Goal: Transaction & Acquisition: Book appointment/travel/reservation

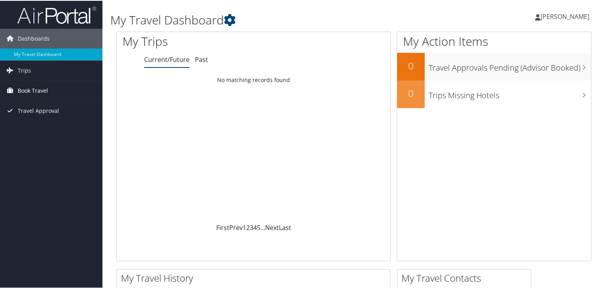
click at [37, 82] on span "Book Travel" at bounding box center [33, 90] width 30 height 20
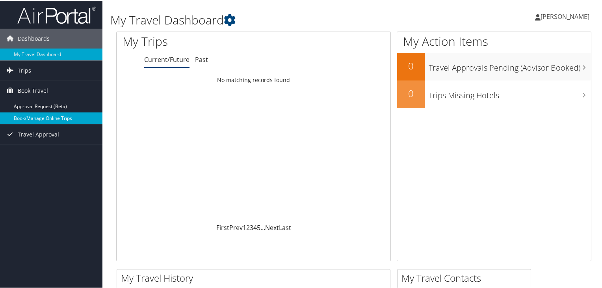
click at [43, 117] on link "Book/Manage Online Trips" at bounding box center [51, 117] width 102 height 12
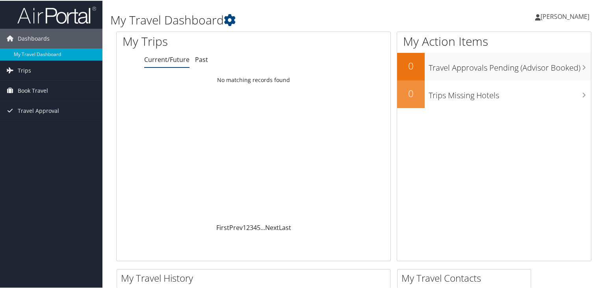
click at [551, 17] on span "[PERSON_NAME]" at bounding box center [565, 15] width 49 height 9
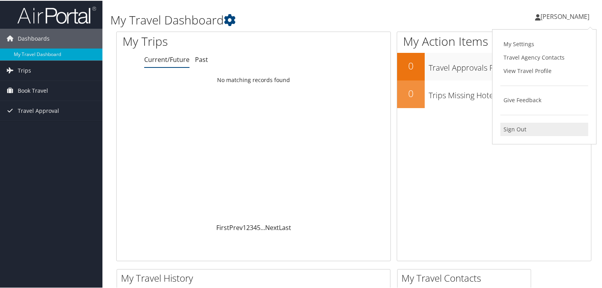
click at [519, 129] on link "Sign Out" at bounding box center [544, 128] width 88 height 13
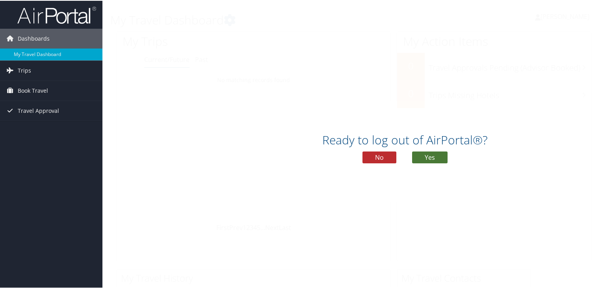
click at [429, 160] on button "Yes" at bounding box center [429, 156] width 35 height 12
